Goal: Information Seeking & Learning: Learn about a topic

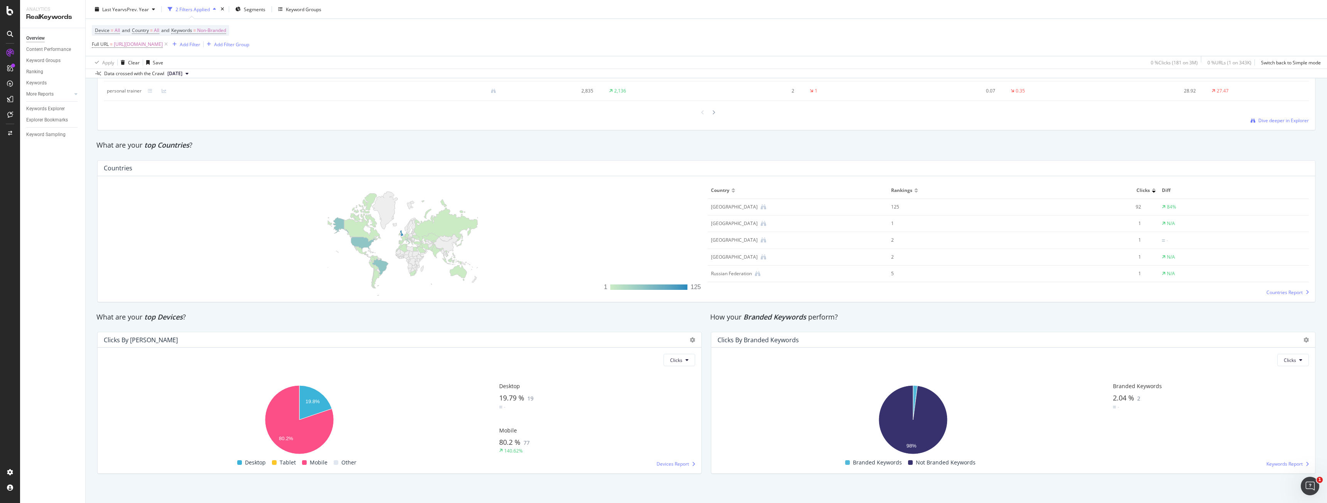
scroll to position [1060, 0]
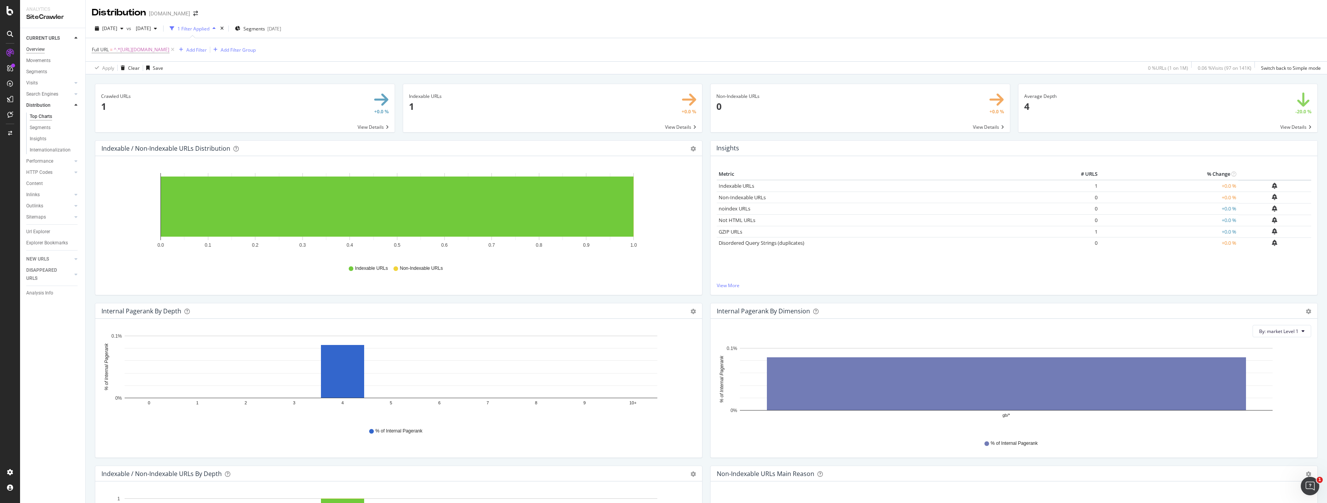
click at [43, 52] on div "Overview" at bounding box center [35, 50] width 19 height 8
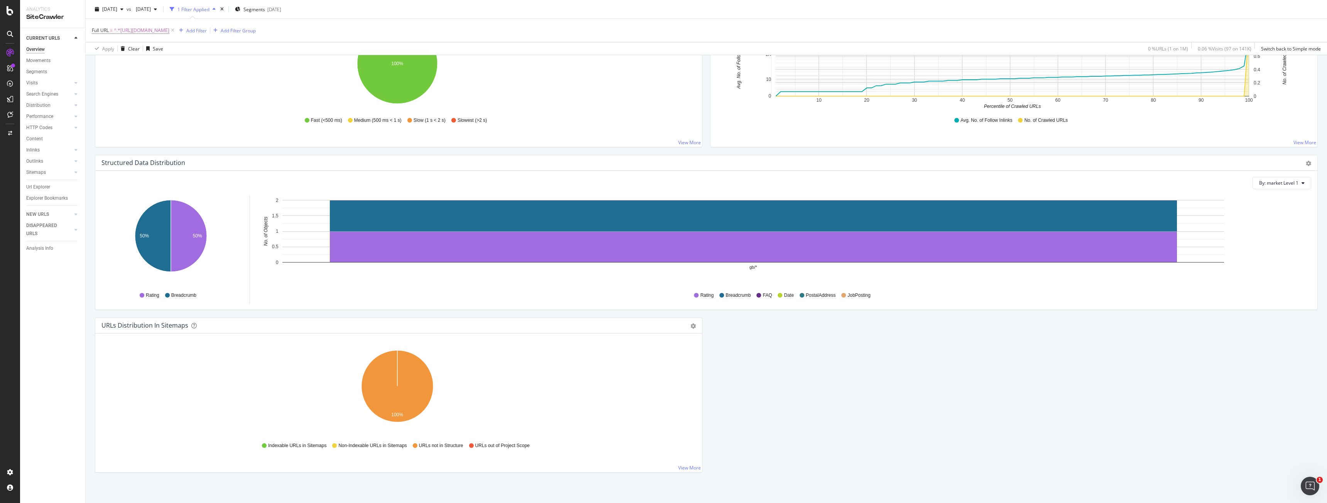
scroll to position [653, 0]
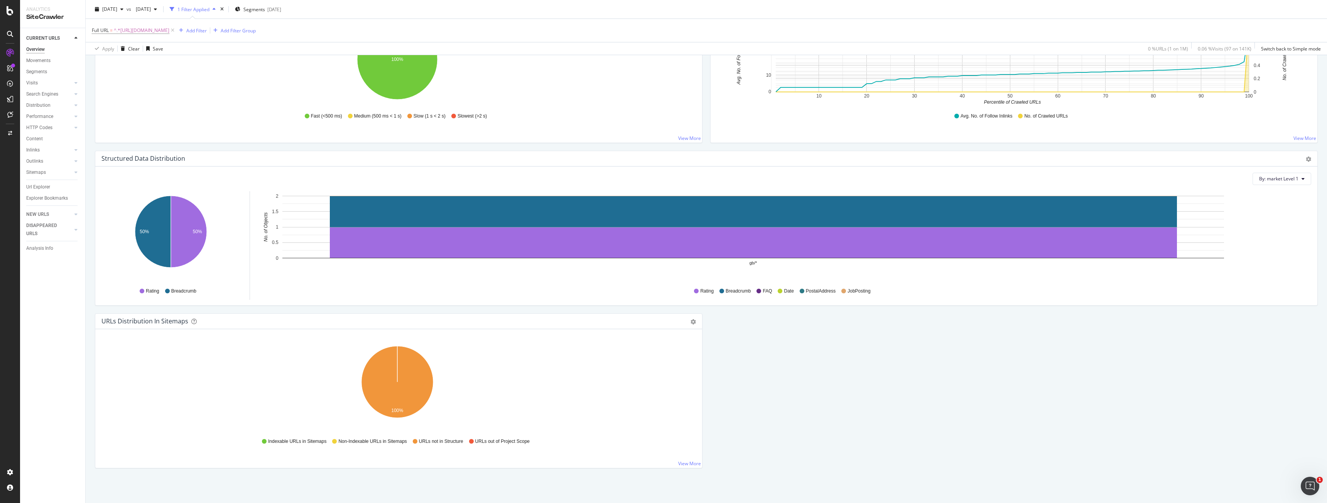
click at [46, 49] on link "Overview" at bounding box center [53, 50] width 54 height 8
click at [5, 76] on div at bounding box center [10, 69] width 19 height 15
click at [6, 71] on div at bounding box center [10, 68] width 12 height 12
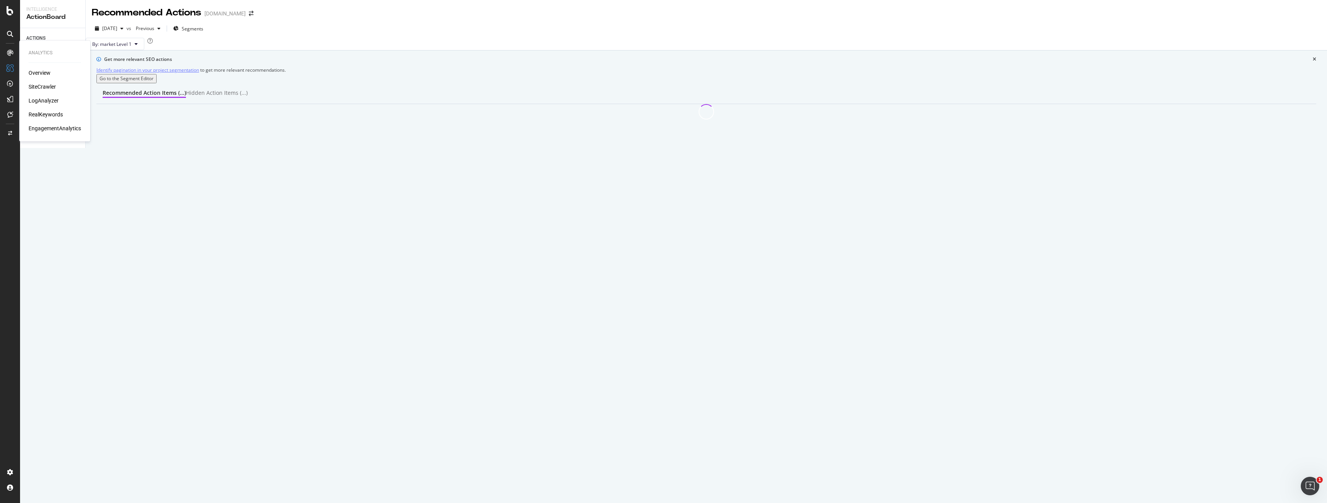
click at [4, 48] on div at bounding box center [10, 53] width 12 height 12
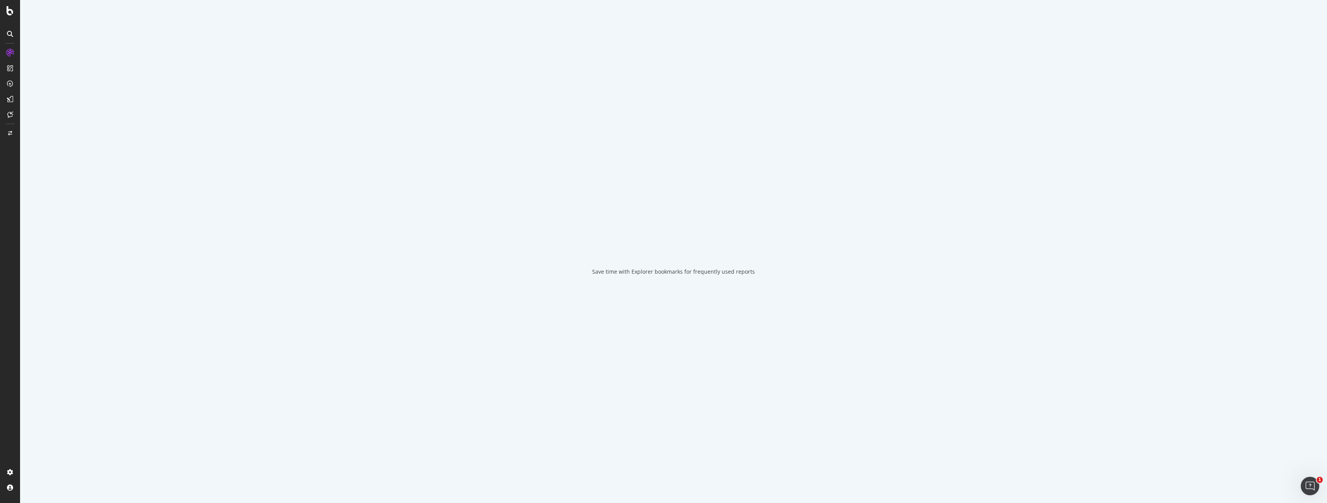
drag, startPoint x: 3, startPoint y: 47, endPoint x: 2, endPoint y: 53, distance: 6.8
